Goal: Task Accomplishment & Management: Use online tool/utility

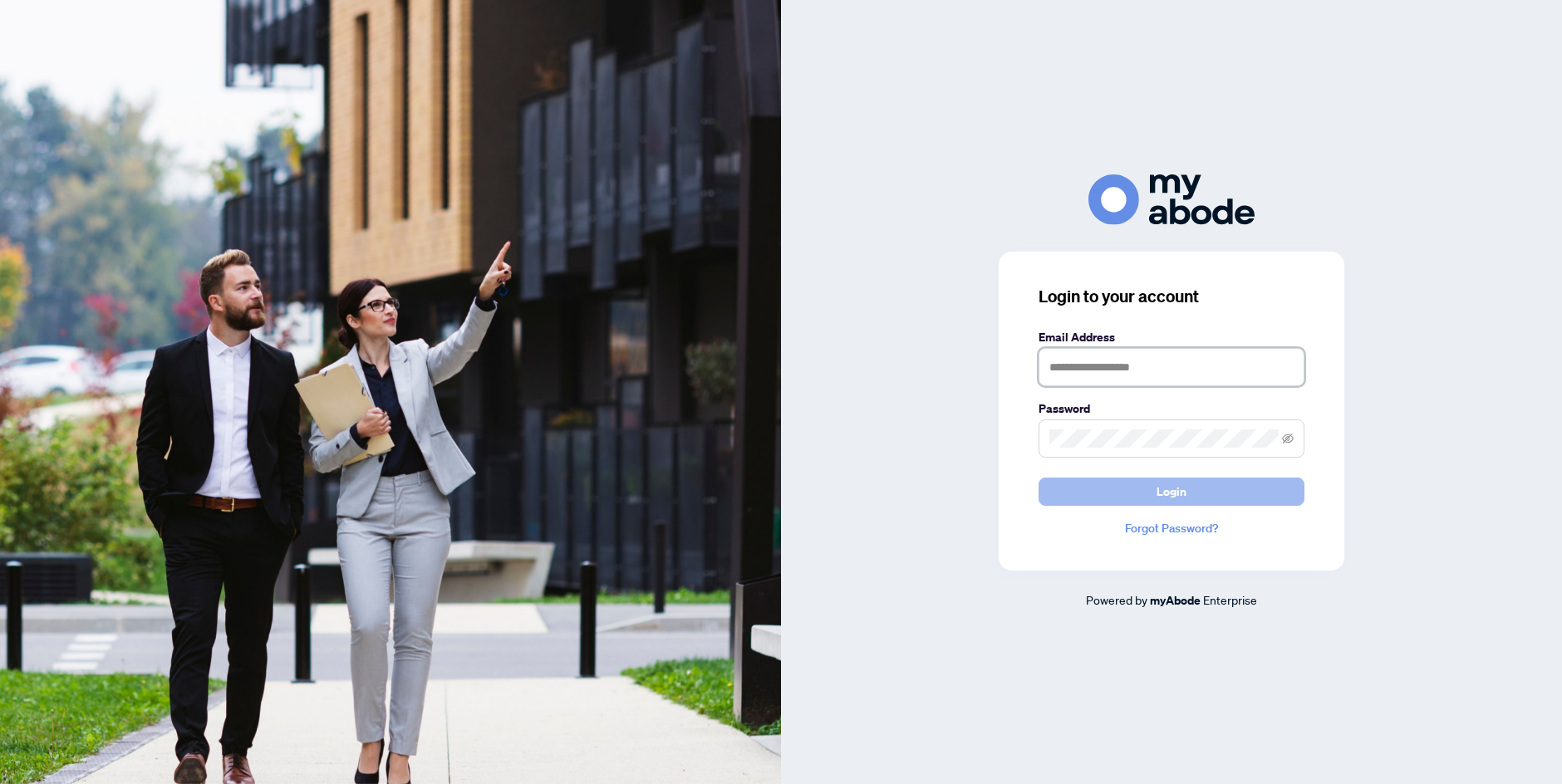
type input "**********"
click at [1092, 492] on button "Login" at bounding box center [1171, 492] width 265 height 28
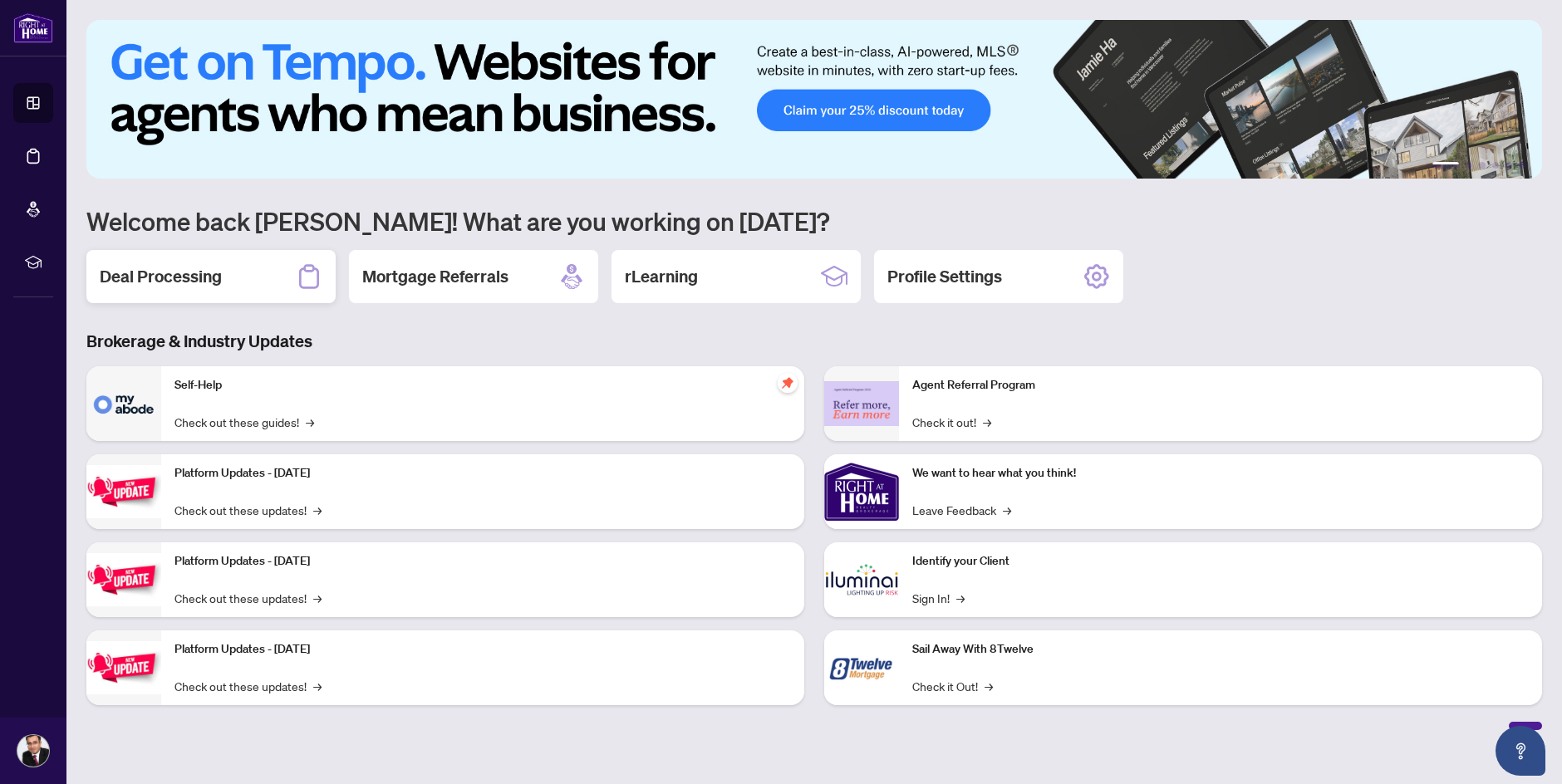
click at [217, 272] on h2 "Deal Processing" at bounding box center [161, 277] width 122 height 23
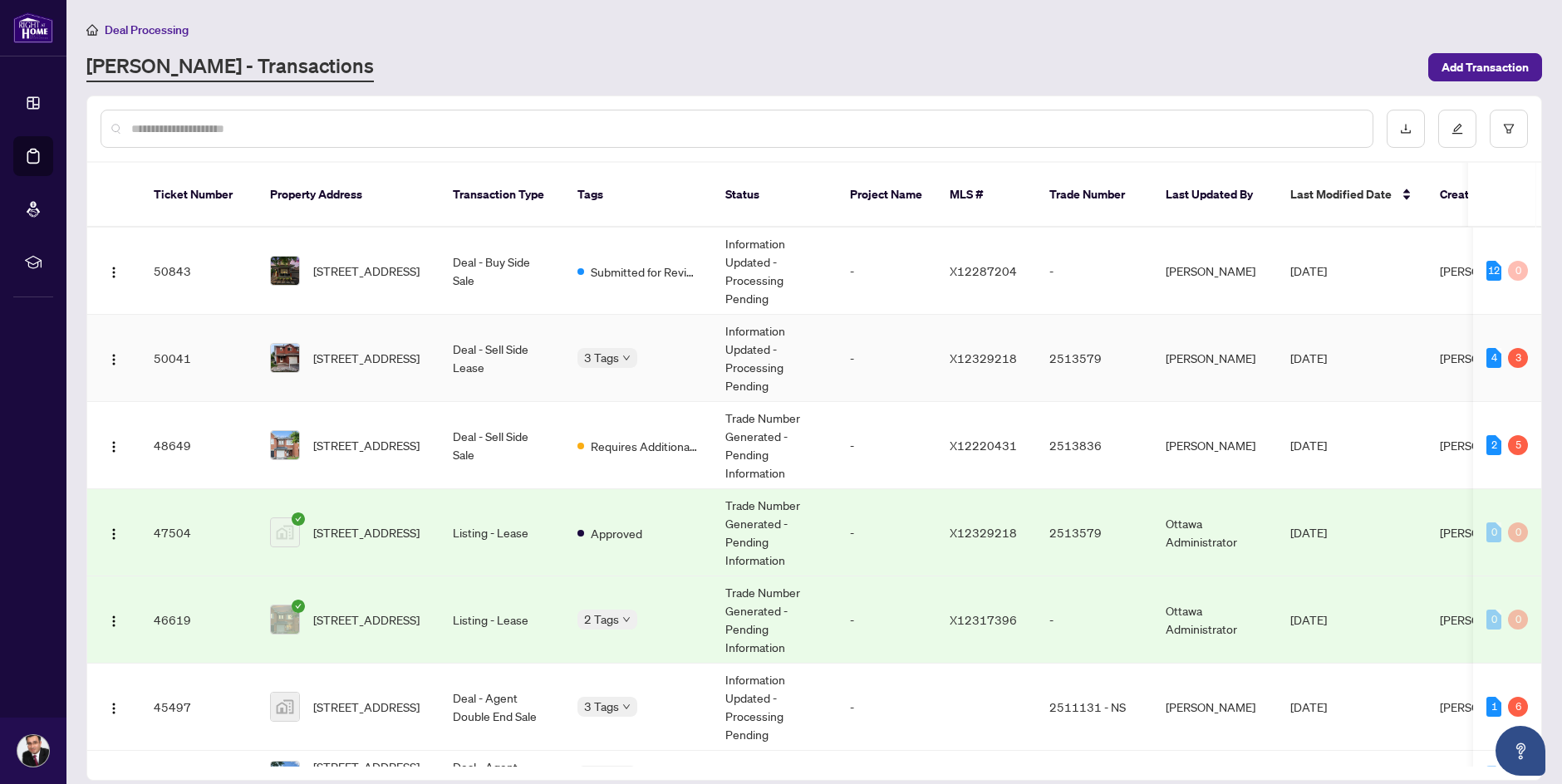
click at [221, 342] on td "50041" at bounding box center [198, 358] width 116 height 87
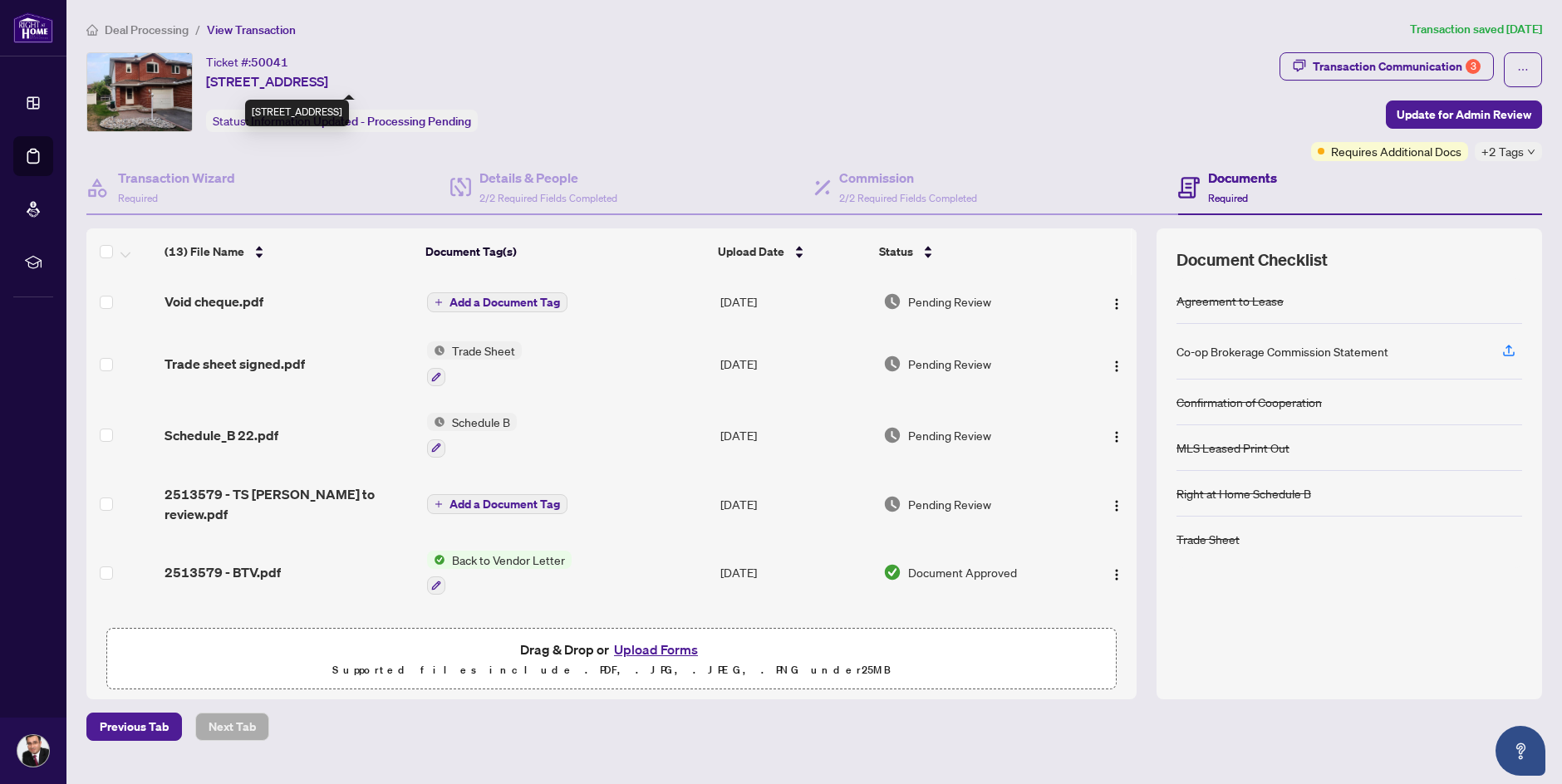
drag, startPoint x: 199, startPoint y: 78, endPoint x: 339, endPoint y: 86, distance: 140.2
click at [339, 86] on div "Ticket #: 50041 [STREET_ADDRESS] Status: Information Updated - Processing Pendi…" at bounding box center [680, 92] width 1187 height 79
copy span "[STREET_ADDRESS]"
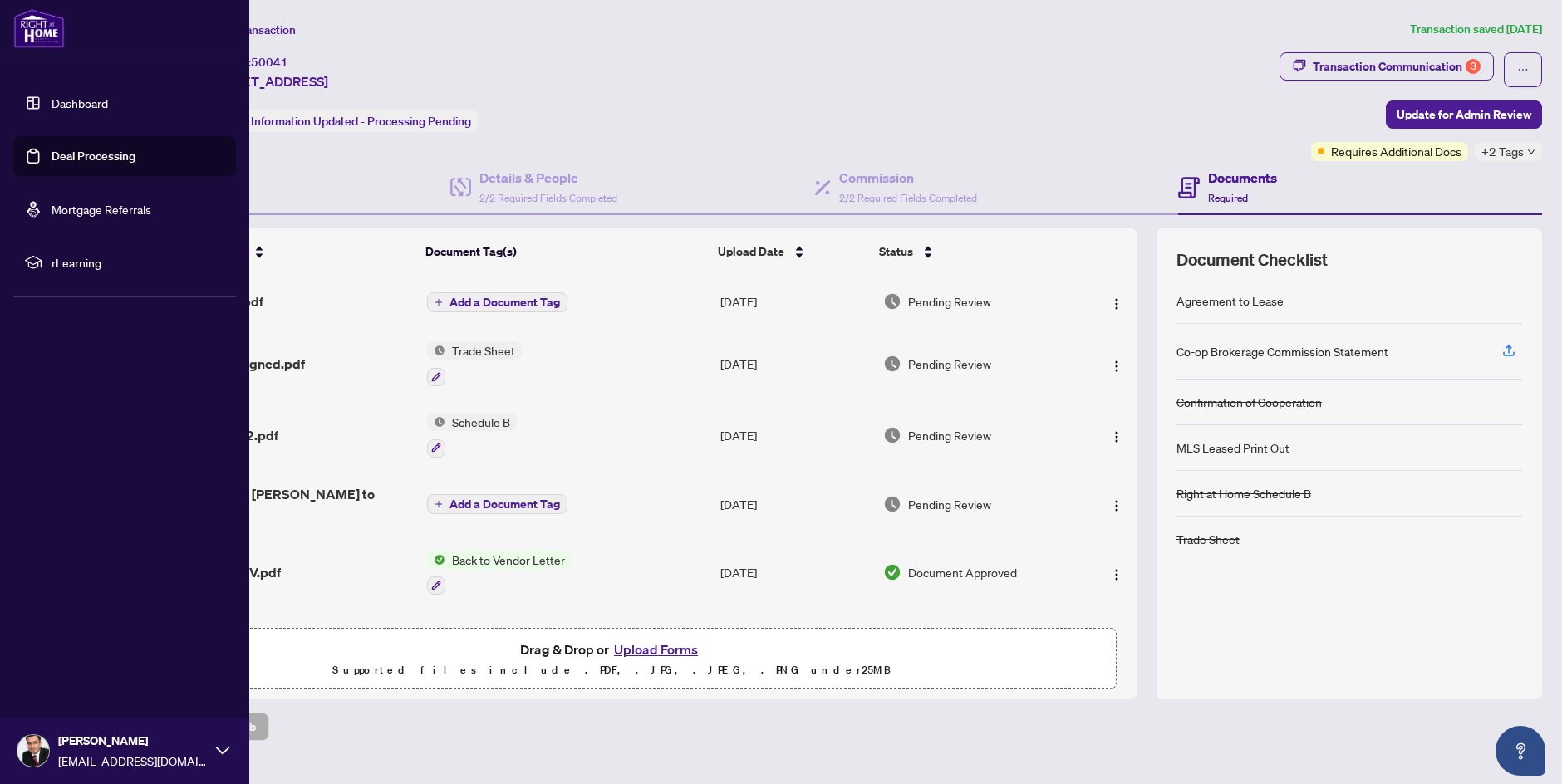
click at [43, 37] on img at bounding box center [38, 28] width 51 height 40
